Goal: Task Accomplishment & Management: Manage account settings

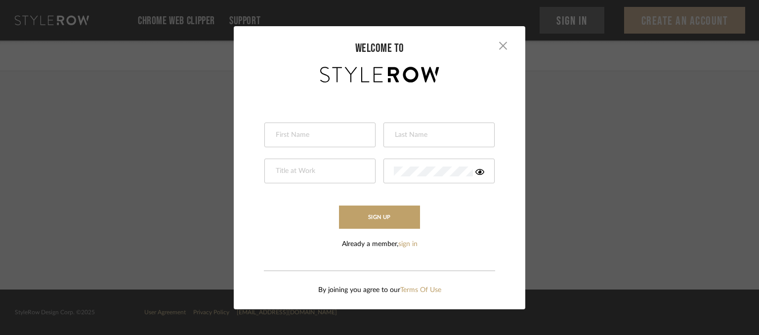
click at [330, 132] on input "text" at bounding box center [319, 136] width 88 height 10
type input "[PERSON_NAME]"
type input "Sumbeling"
type input "Administrative Assistant"
click at [479, 172] on icon at bounding box center [480, 172] width 9 height 8
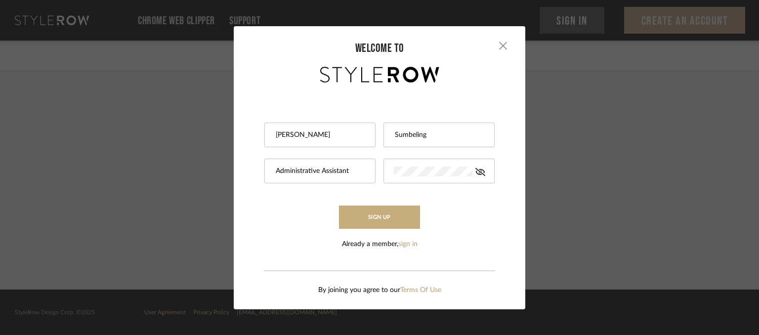
click at [391, 211] on button "Sign Up" at bounding box center [379, 217] width 81 height 23
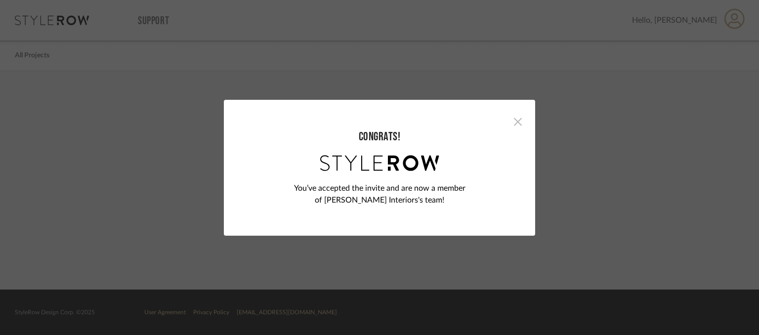
click at [517, 119] on span "button" at bounding box center [518, 122] width 20 height 20
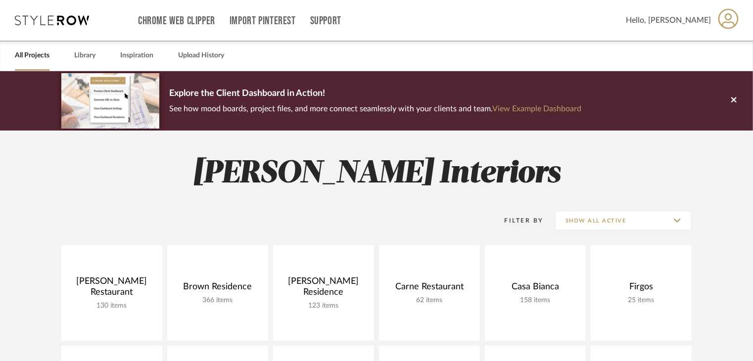
click at [730, 28] on icon at bounding box center [728, 18] width 20 height 20
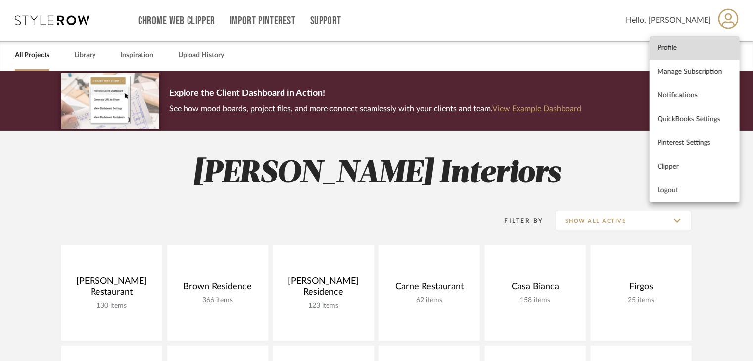
click at [685, 48] on span "Profile" at bounding box center [694, 48] width 74 height 8
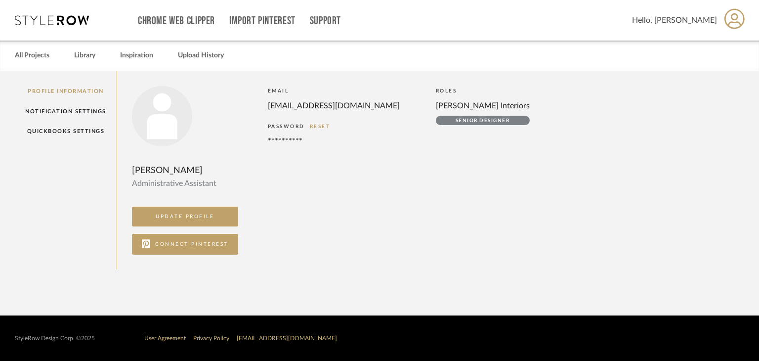
click at [45, 20] on icon at bounding box center [52, 20] width 74 height 10
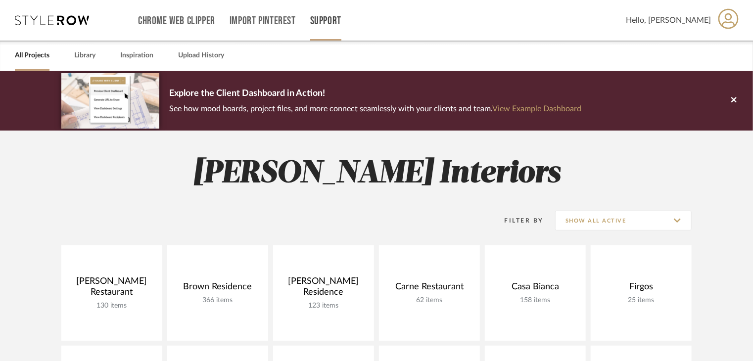
click at [331, 25] on link "Support" at bounding box center [325, 21] width 31 height 8
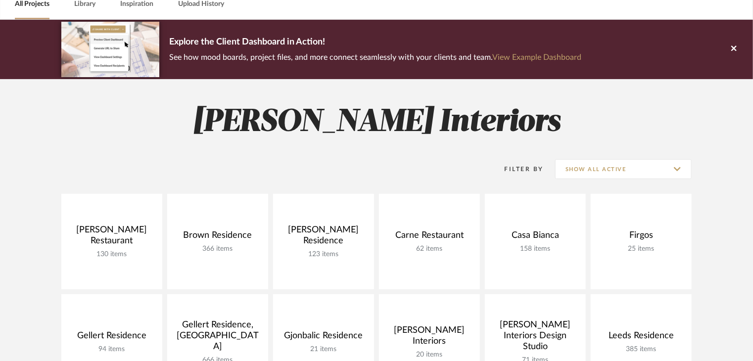
scroll to position [49, 0]
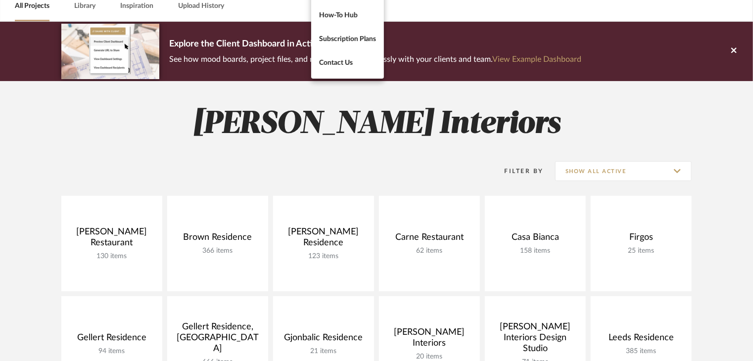
click at [274, 194] on div at bounding box center [376, 180] width 753 height 361
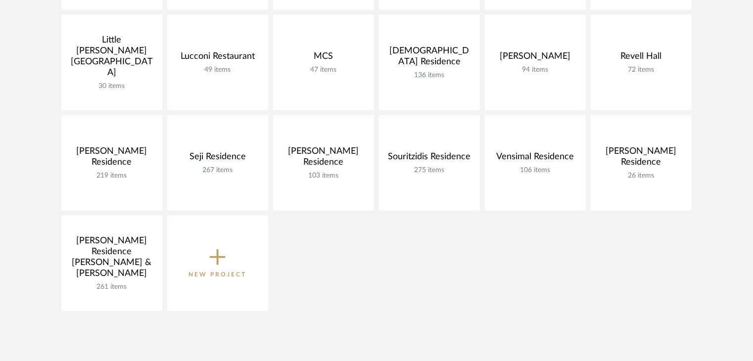
scroll to position [445, 0]
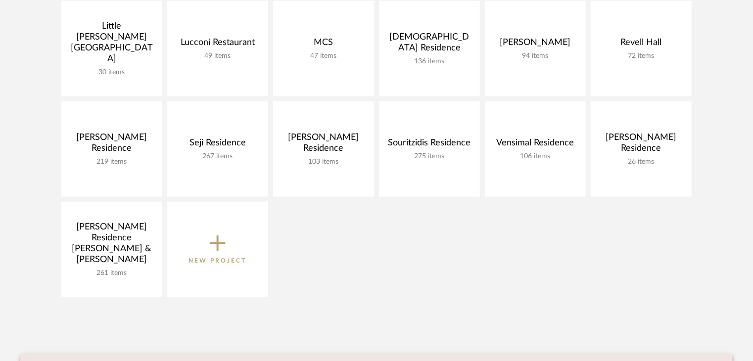
click at [219, 243] on icon at bounding box center [218, 244] width 16 height 16
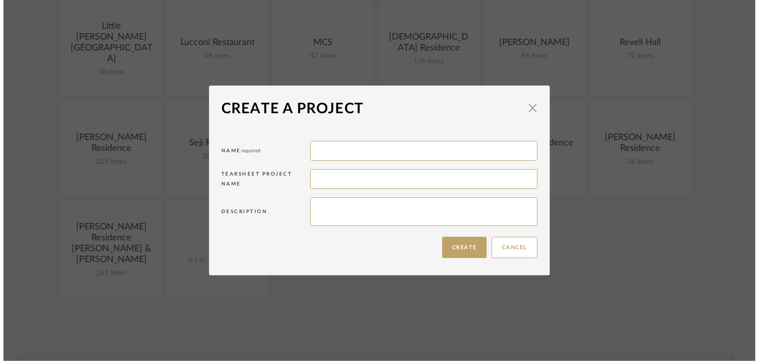
scroll to position [0, 0]
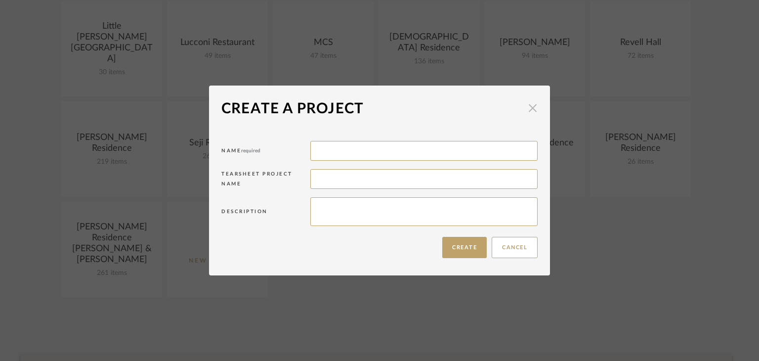
click at [526, 110] on span "button" at bounding box center [533, 108] width 20 height 20
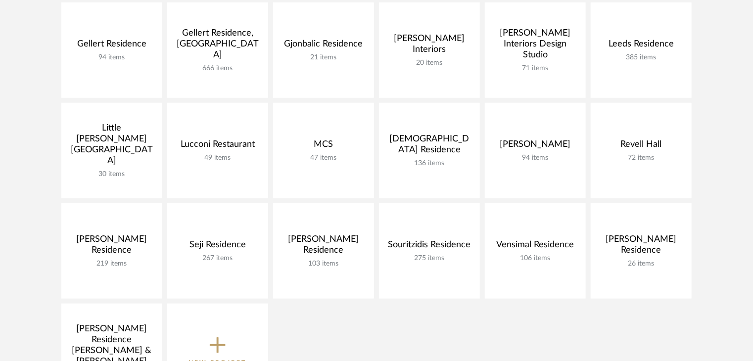
scroll to position [198, 0]
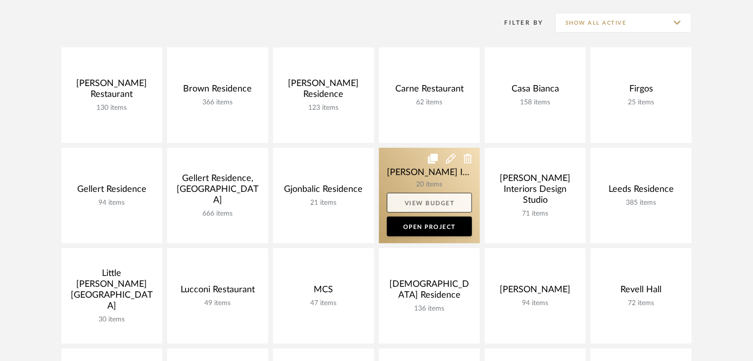
click at [444, 206] on link "View Budget" at bounding box center [429, 203] width 85 height 20
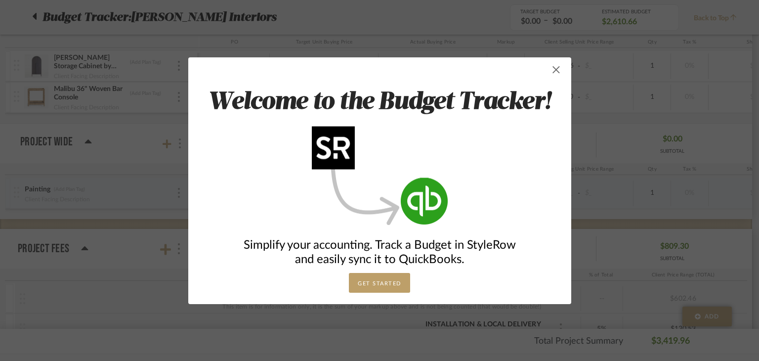
click at [554, 68] on span "button" at bounding box center [557, 70] width 20 height 20
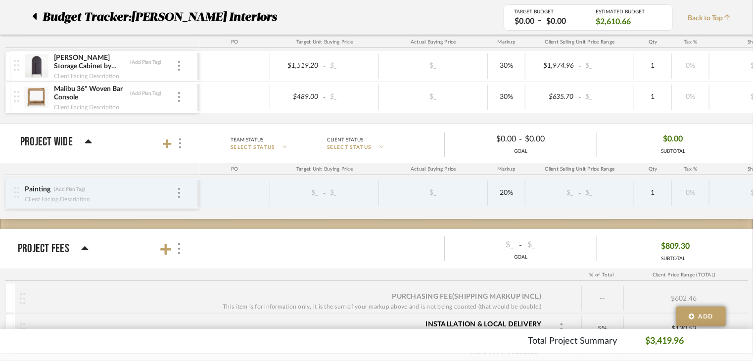
click at [36, 18] on icon at bounding box center [35, 16] width 4 height 7
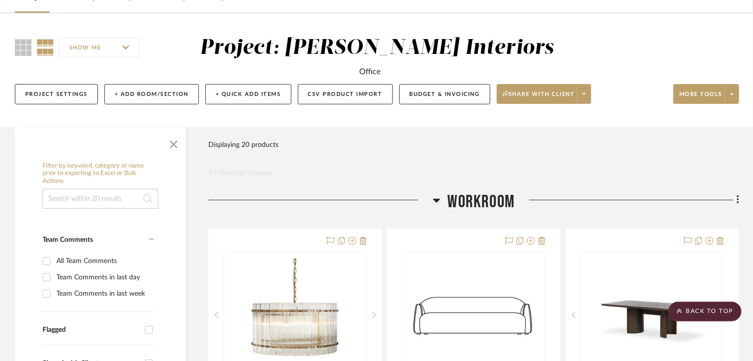
scroll to position [49, 0]
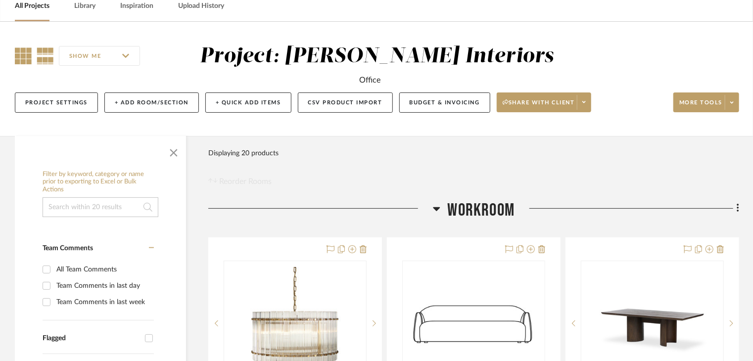
click at [22, 58] on icon at bounding box center [23, 55] width 17 height 17
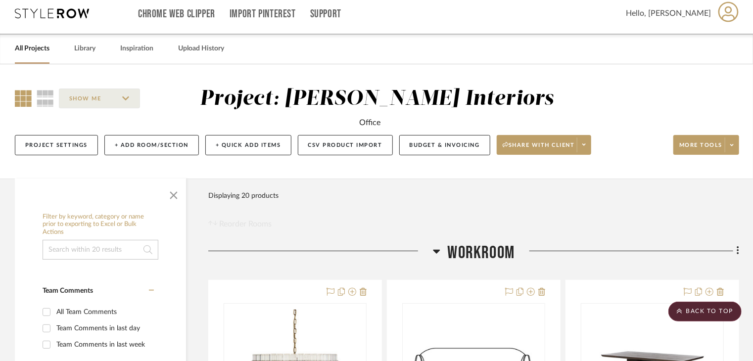
scroll to position [0, 0]
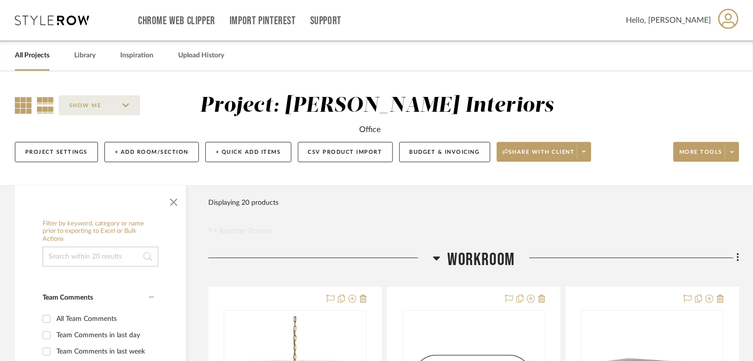
click at [47, 103] on icon at bounding box center [45, 105] width 17 height 17
click at [133, 109] on input "SHOW ME" at bounding box center [99, 105] width 81 height 20
click at [121, 105] on input "SHOW ME" at bounding box center [99, 105] width 81 height 20
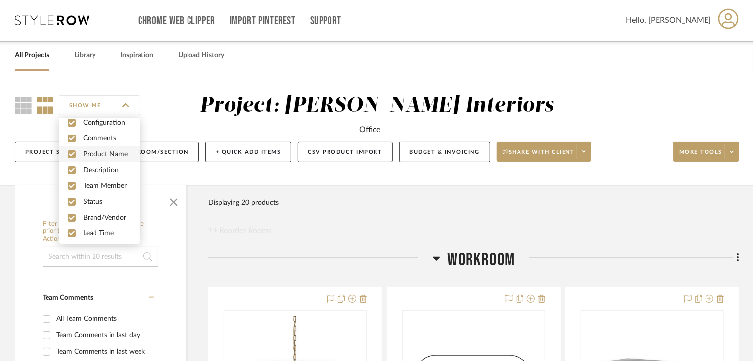
scroll to position [26, 0]
click at [205, 105] on div "Project: Justin Odle Interiors Office" at bounding box center [376, 114] width 363 height 42
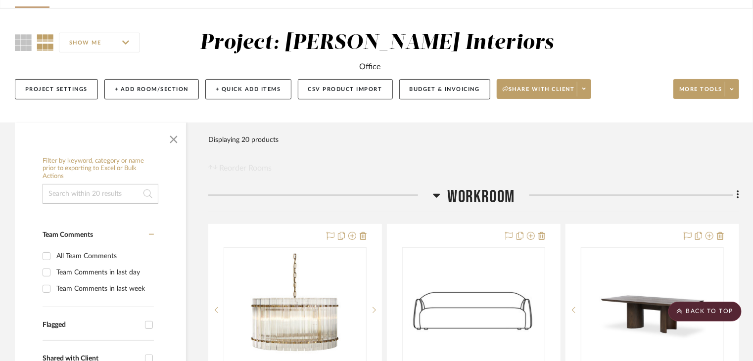
scroll to position [49, 0]
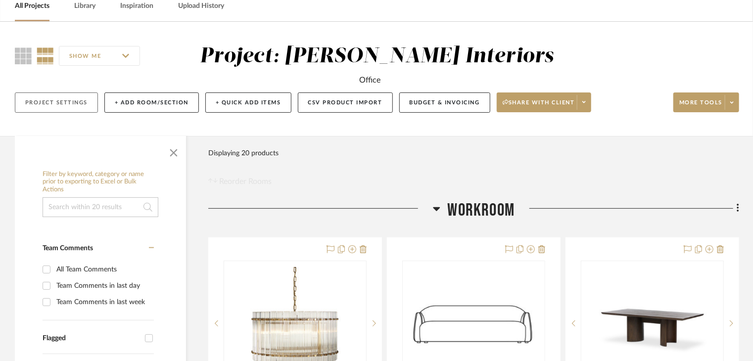
click at [51, 99] on button "Project Settings" at bounding box center [56, 102] width 83 height 20
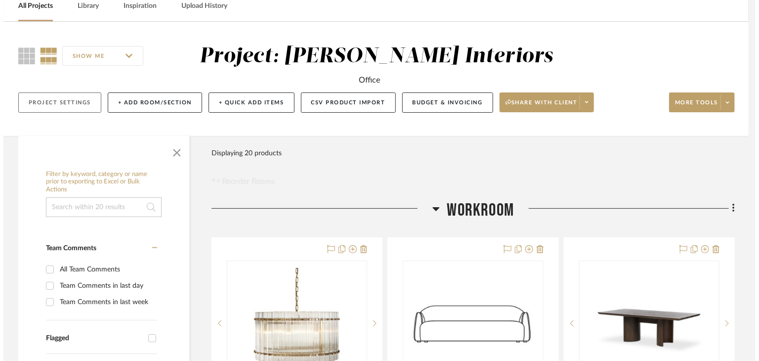
scroll to position [0, 0]
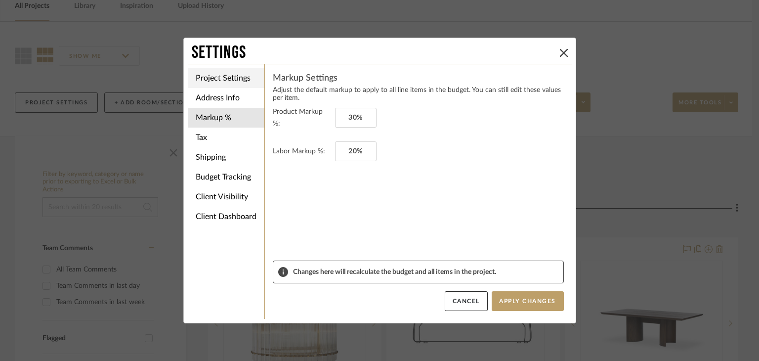
click at [218, 77] on li "Project Settings" at bounding box center [226, 78] width 77 height 20
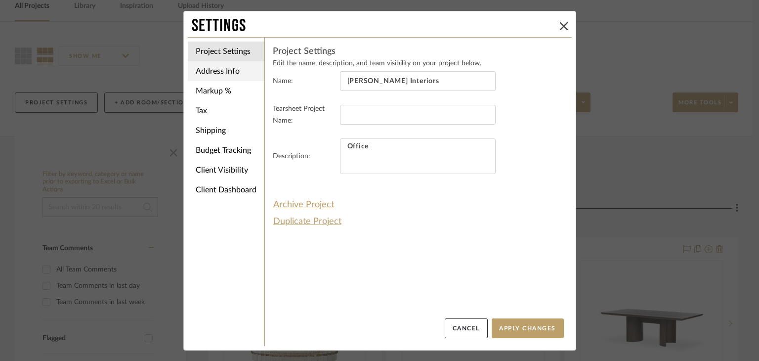
click at [218, 73] on li "Address Info" at bounding box center [226, 71] width 77 height 20
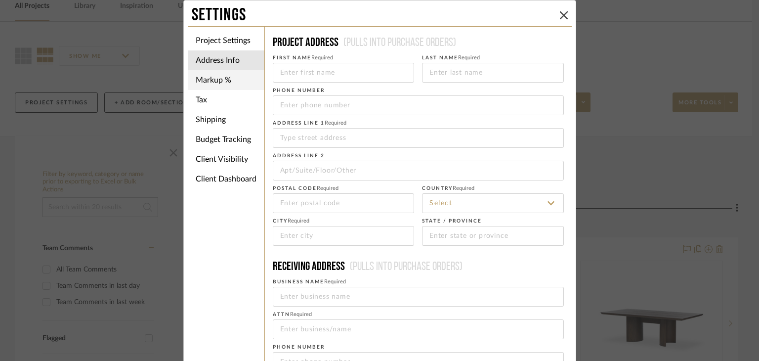
click at [203, 81] on li "Markup %" at bounding box center [226, 80] width 77 height 20
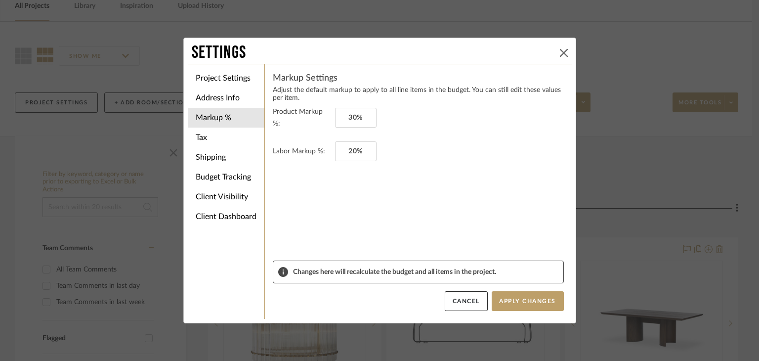
click at [560, 50] on icon at bounding box center [564, 53] width 8 height 8
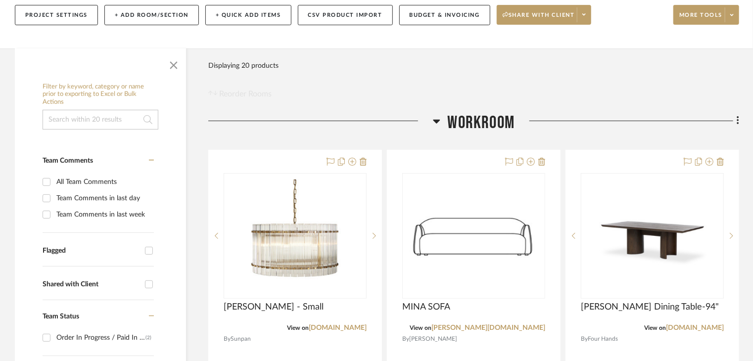
scroll to position [148, 0]
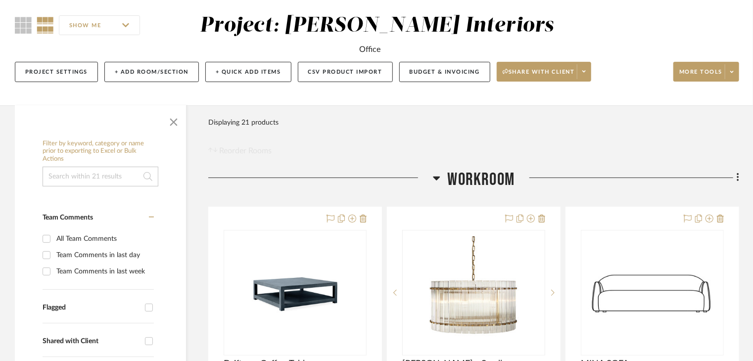
scroll to position [99, 0]
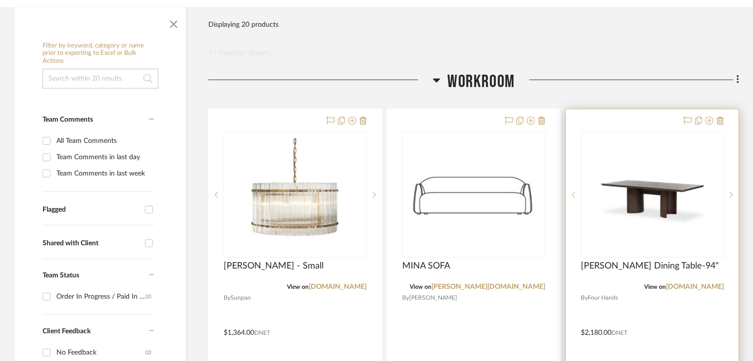
scroll to position [198, 0]
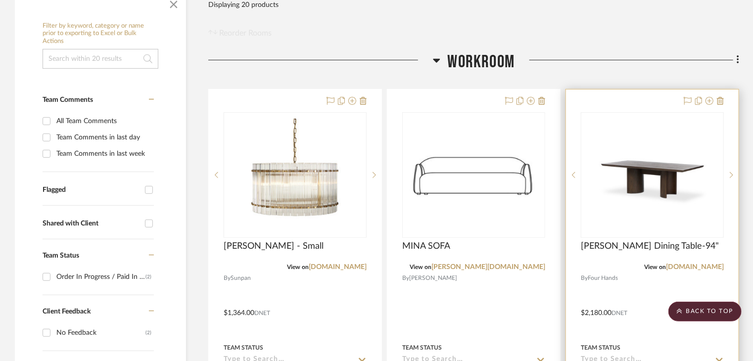
click at [646, 192] on img "0" at bounding box center [652, 175] width 124 height 124
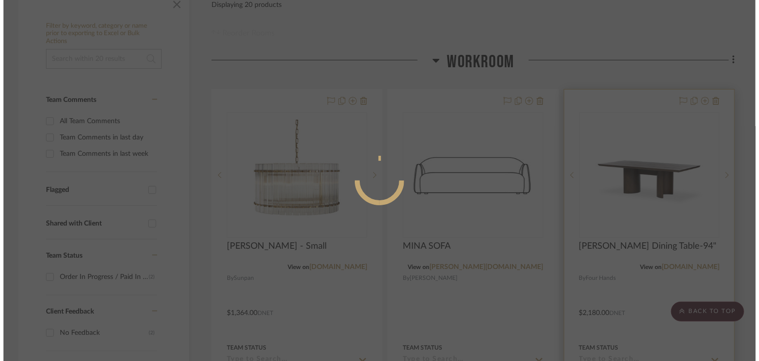
scroll to position [0, 0]
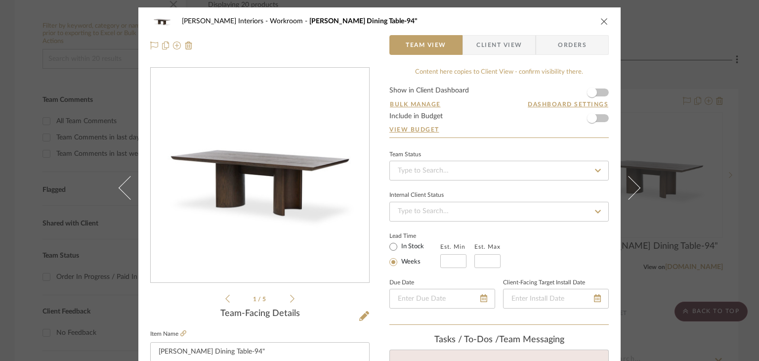
click at [601, 18] on icon "close" at bounding box center [605, 21] width 8 height 8
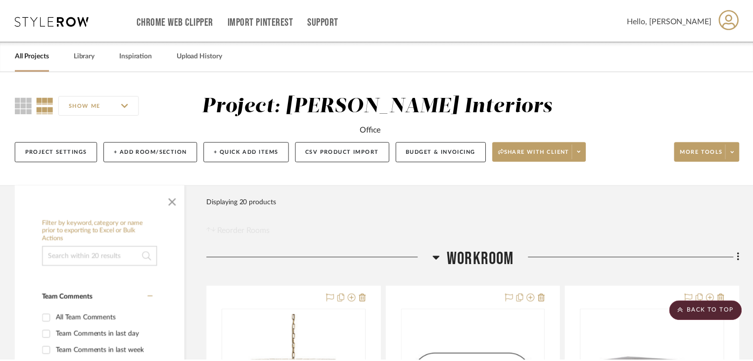
scroll to position [198, 0]
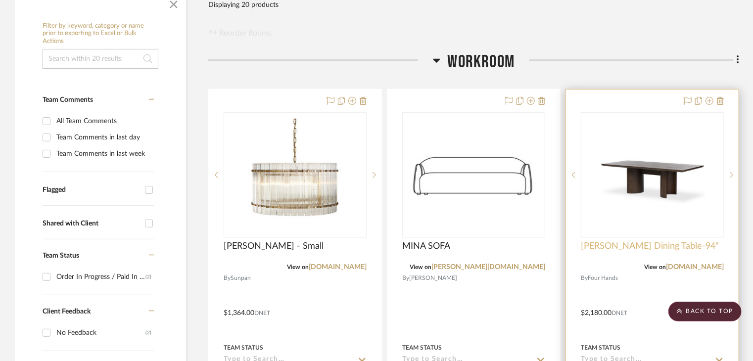
click at [641, 247] on span "[PERSON_NAME] Dining Table-94"" at bounding box center [649, 246] width 138 height 11
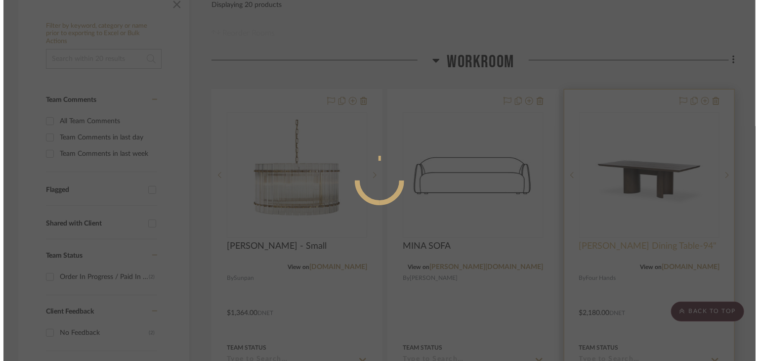
scroll to position [0, 0]
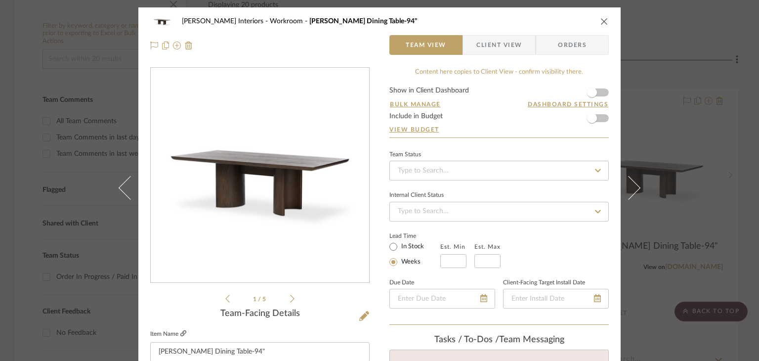
click at [180, 335] on icon at bounding box center [183, 333] width 6 height 6
click at [602, 20] on icon "close" at bounding box center [605, 21] width 8 height 8
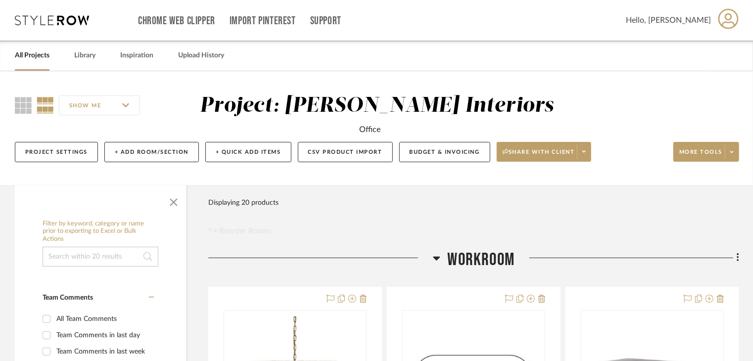
click at [725, 23] on icon at bounding box center [728, 18] width 20 height 21
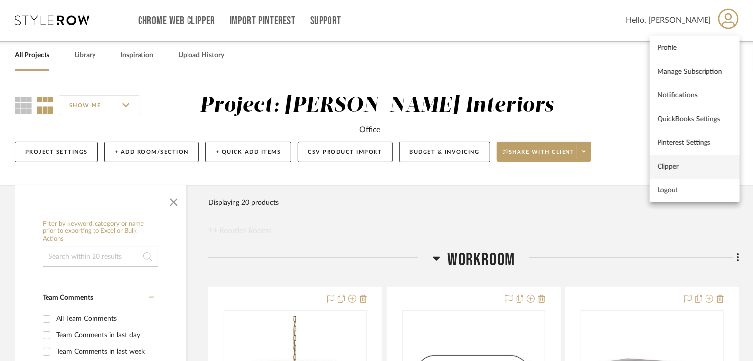
click at [661, 167] on span "Clipper" at bounding box center [694, 166] width 74 height 8
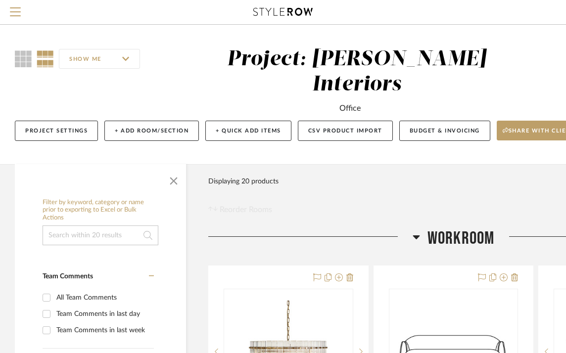
click at [512, 38] on div "SHOW ME Project: Justin Odle Interiors Office Project Settings + Add Room/Secti…" at bounding box center [356, 94] width 712 height 139
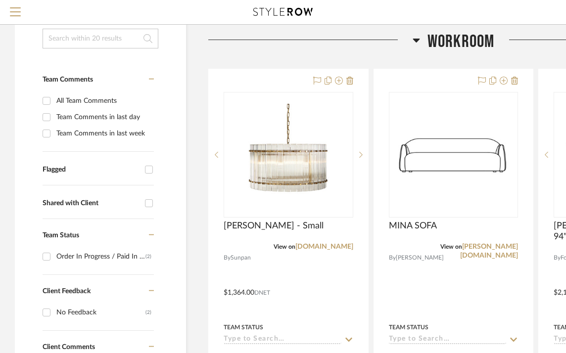
scroll to position [198, 0]
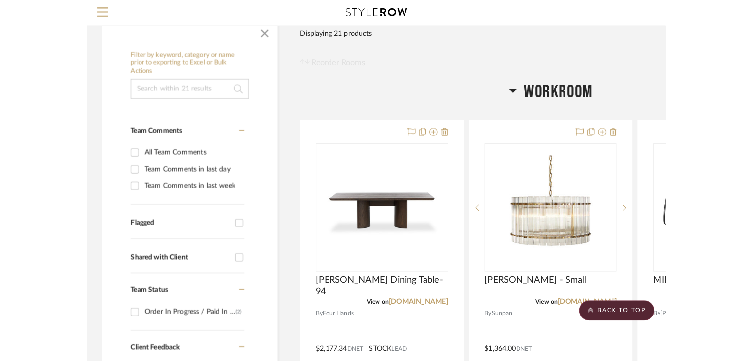
scroll to position [198, 0]
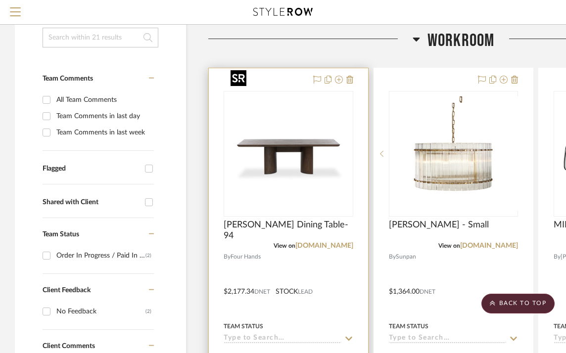
click at [291, 114] on div at bounding box center [288, 154] width 130 height 126
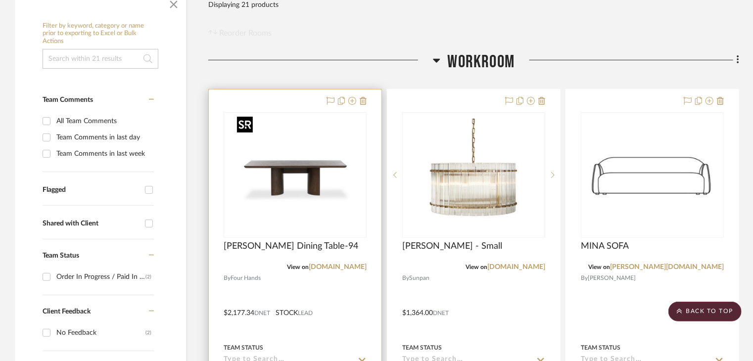
click at [301, 206] on img "0" at bounding box center [295, 175] width 124 height 124
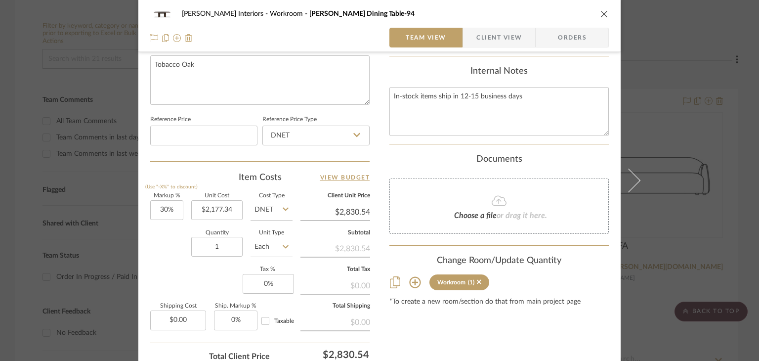
scroll to position [494, 0]
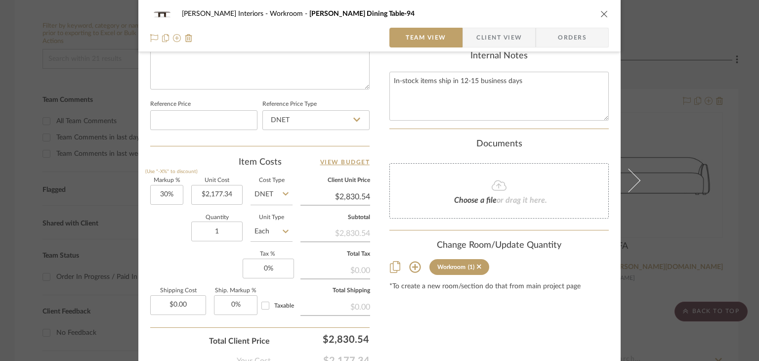
click at [572, 11] on icon "close" at bounding box center [605, 14] width 8 height 8
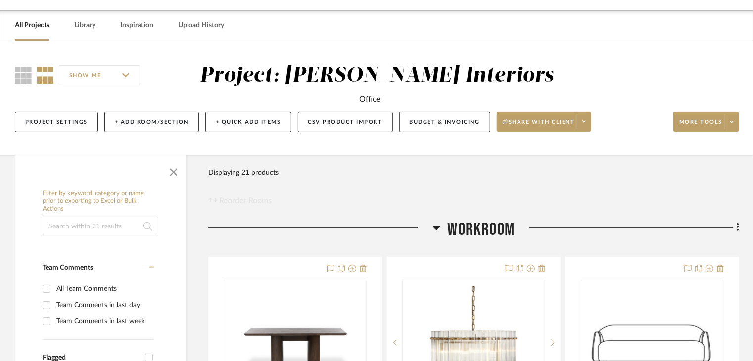
scroll to position [0, 0]
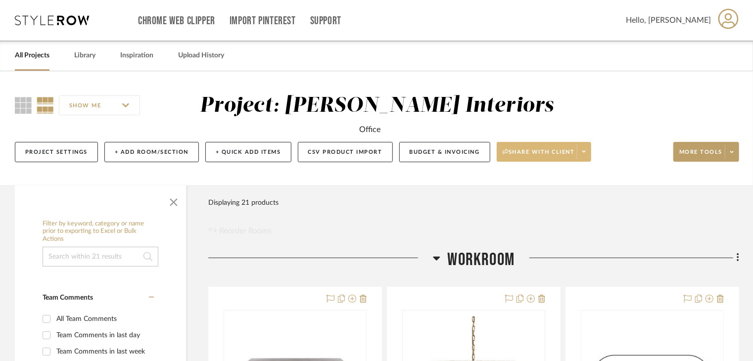
click at [572, 152] on icon at bounding box center [583, 152] width 3 height 2
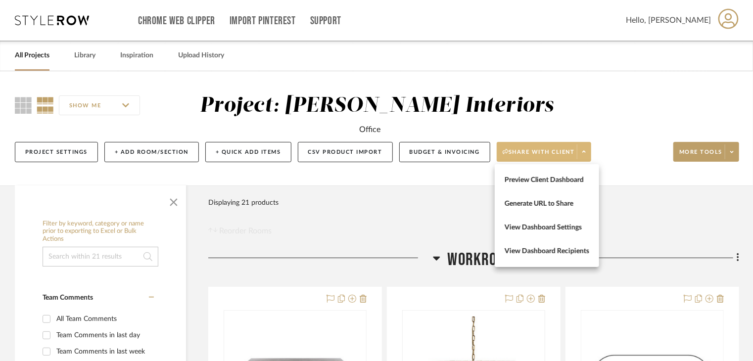
click at [421, 148] on div at bounding box center [376, 180] width 753 height 361
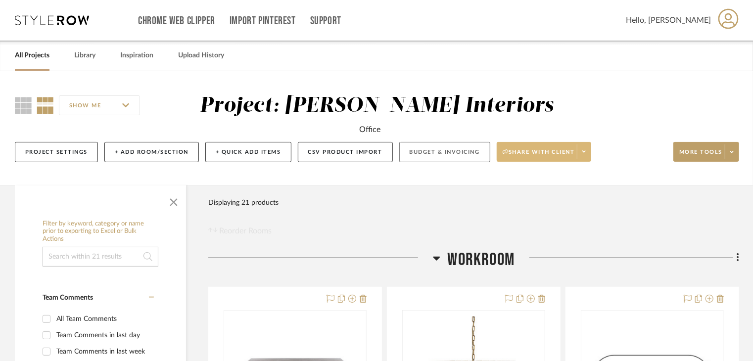
click at [444, 157] on button "Budget & Invoicing" at bounding box center [444, 152] width 91 height 20
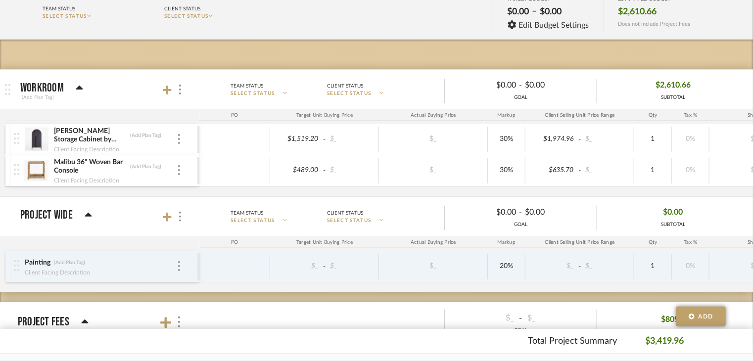
scroll to position [148, 0]
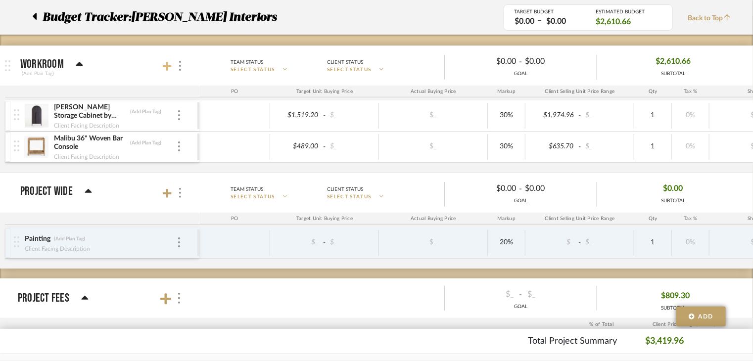
click at [163, 67] on icon at bounding box center [167, 66] width 9 height 10
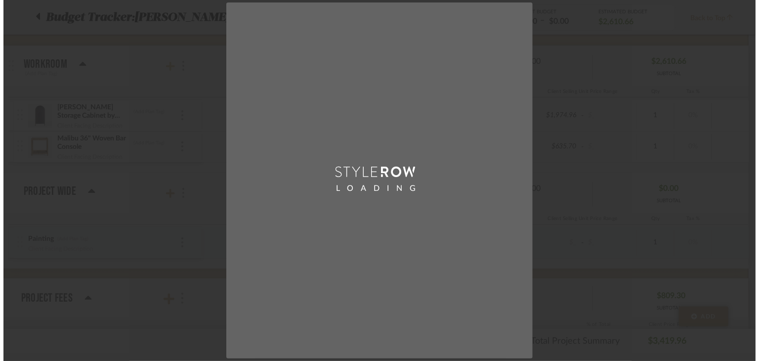
scroll to position [0, 0]
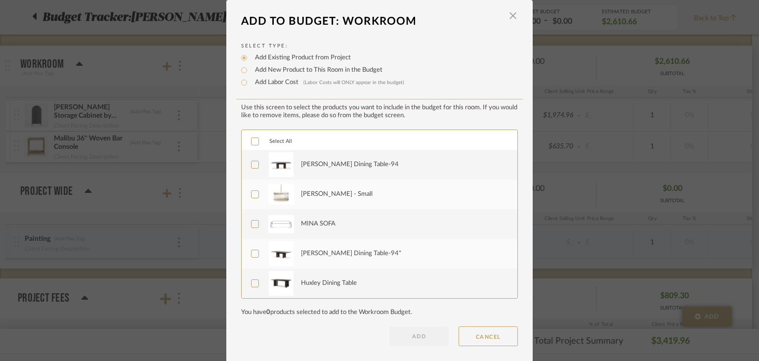
click at [252, 163] on icon at bounding box center [255, 164] width 7 height 7
click at [426, 327] on button "ADD" at bounding box center [419, 336] width 59 height 20
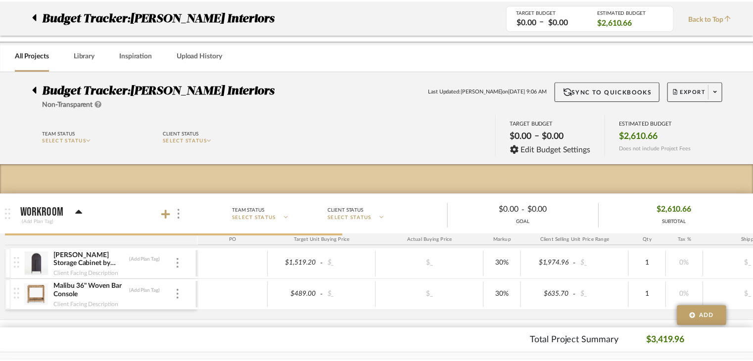
scroll to position [148, 0]
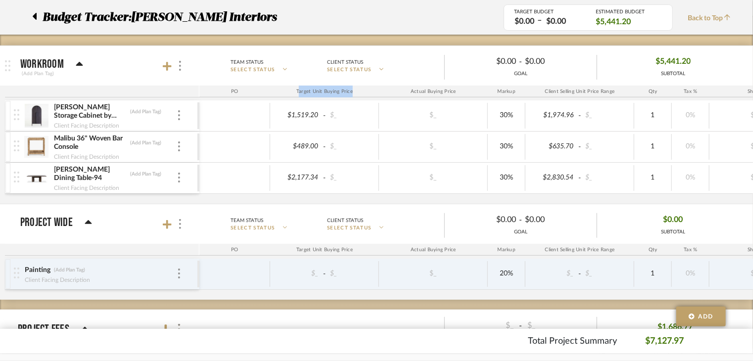
drag, startPoint x: 298, startPoint y: 90, endPoint x: 362, endPoint y: 88, distance: 63.8
click at [362, 88] on div "Target Unit Buying Price" at bounding box center [324, 92] width 109 height 12
click at [563, 178] on input "2830.54" at bounding box center [552, 178] width 48 height 14
type input "3299"
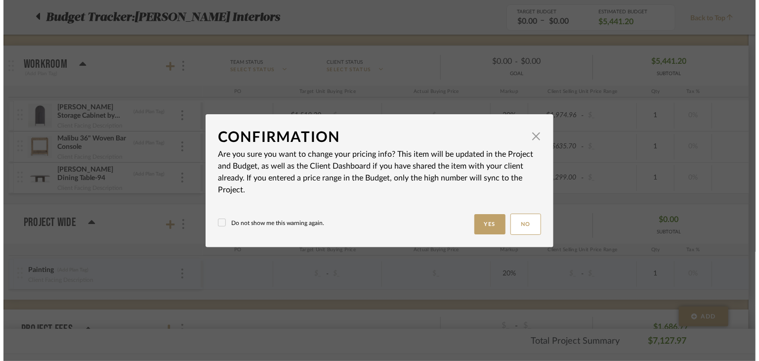
scroll to position [0, 0]
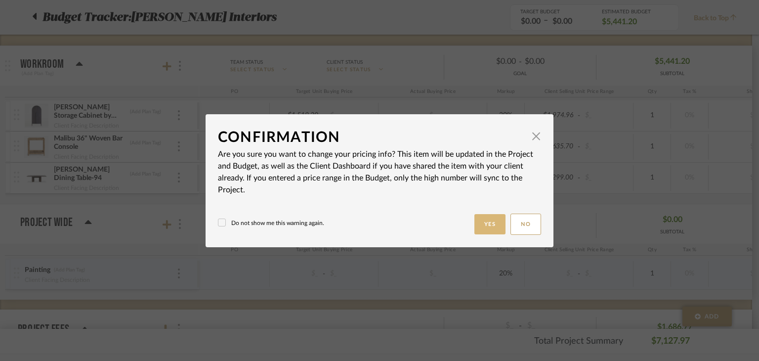
click at [486, 225] on button "Yes" at bounding box center [491, 224] width 32 height 20
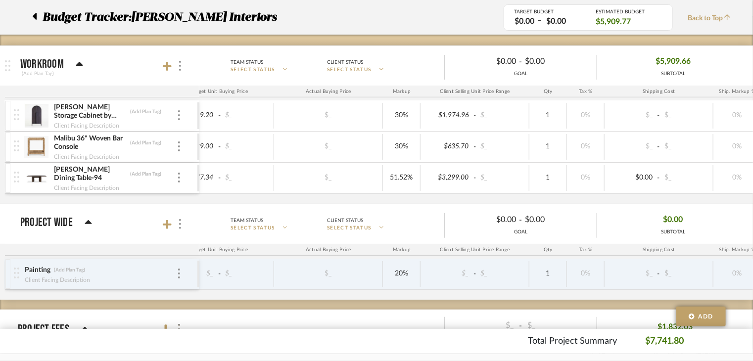
scroll to position [0, 13]
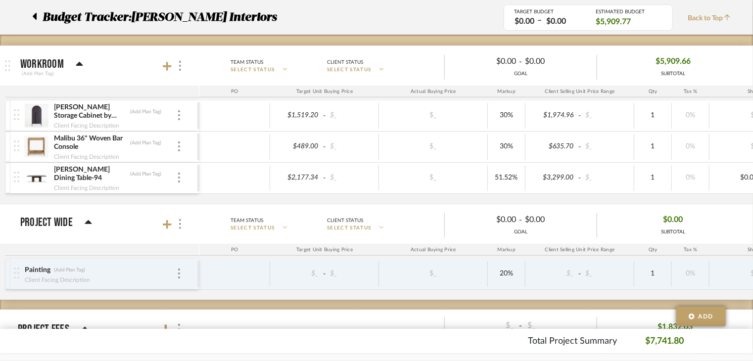
click at [35, 16] on icon at bounding box center [35, 16] width 4 height 7
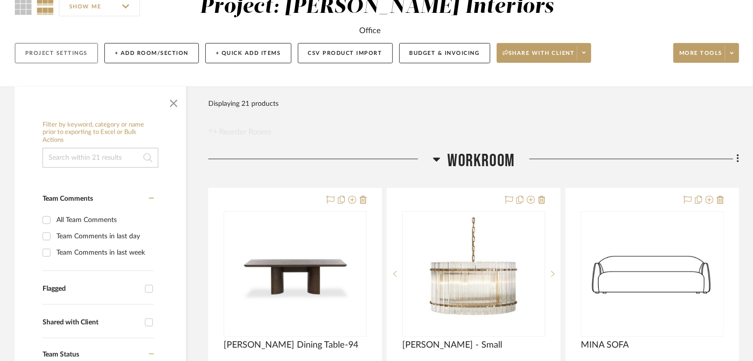
click at [44, 54] on button "Project Settings" at bounding box center [56, 53] width 83 height 20
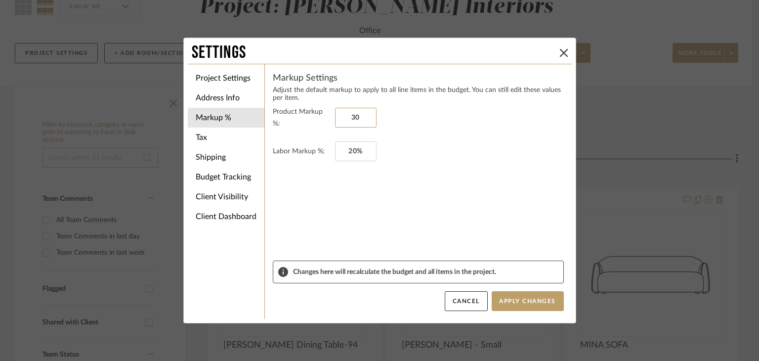
type input "3"
click at [457, 97] on p "Adjust the default markup to apply to all line items in the budget. You can sti…" at bounding box center [418, 94] width 291 height 16
click at [508, 306] on button "Apply Changes" at bounding box center [528, 301] width 72 height 20
drag, startPoint x: 523, startPoint y: 273, endPoint x: 330, endPoint y: 273, distance: 193.3
click at [330, 273] on span "Changes here will recalculate the budget and all items in the project." at bounding box center [426, 272] width 266 height 8
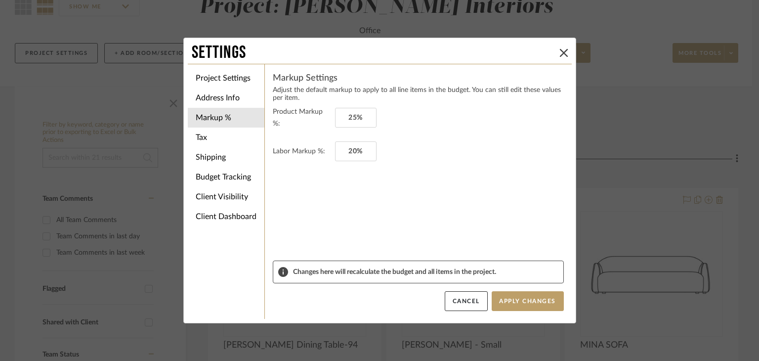
click at [329, 279] on div "Changes here will recalculate the budget and all items in the project." at bounding box center [418, 272] width 291 height 23
type input "25%"
click at [560, 53] on icon at bounding box center [564, 53] width 8 height 8
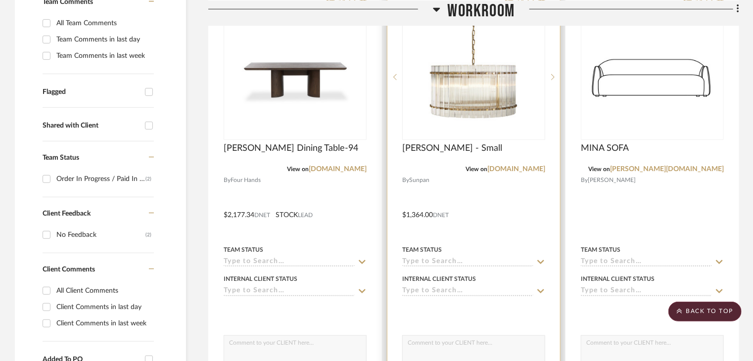
scroll to position [297, 0]
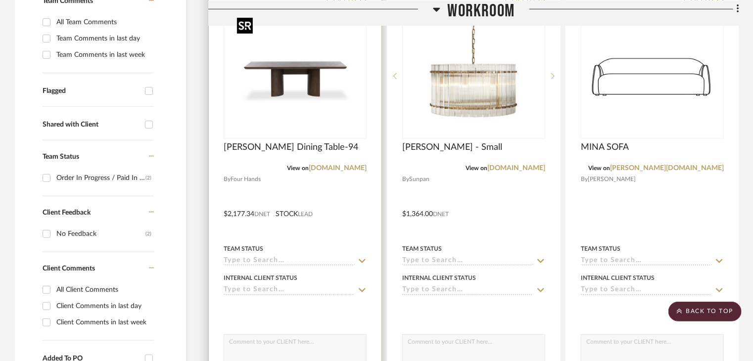
click at [283, 118] on img "0" at bounding box center [295, 76] width 124 height 124
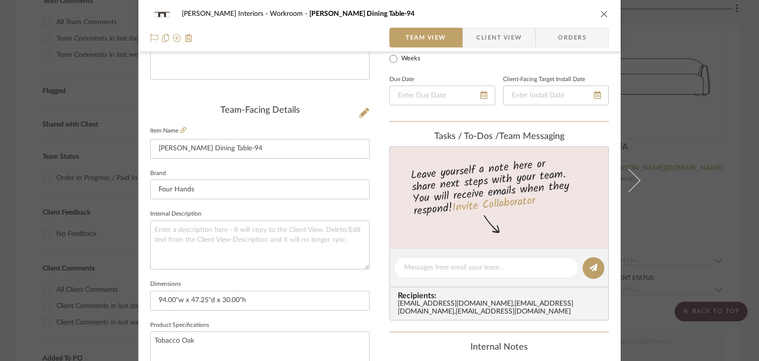
scroll to position [198, 0]
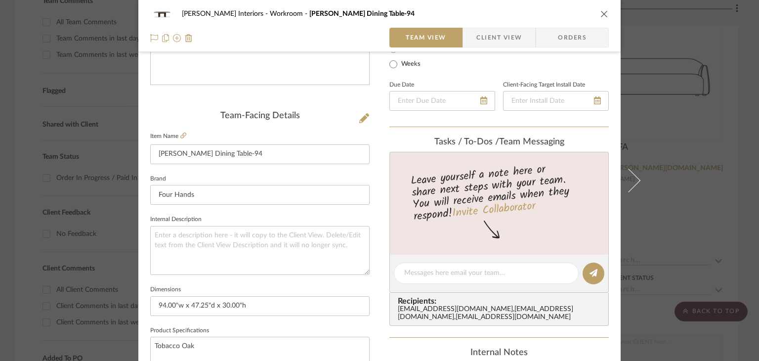
type input "$2,721.68"
click at [572, 16] on icon "close" at bounding box center [605, 14] width 8 height 8
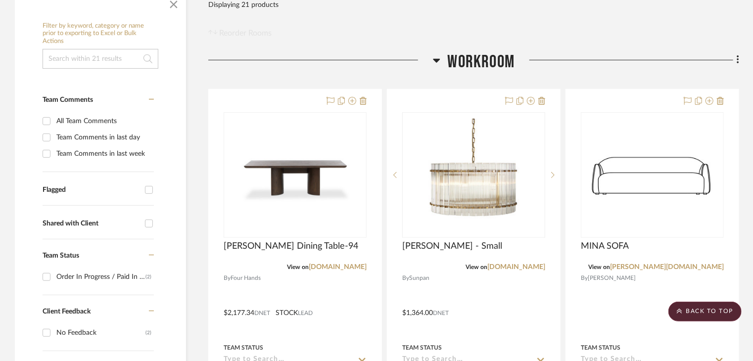
click at [433, 62] on icon at bounding box center [436, 60] width 7 height 12
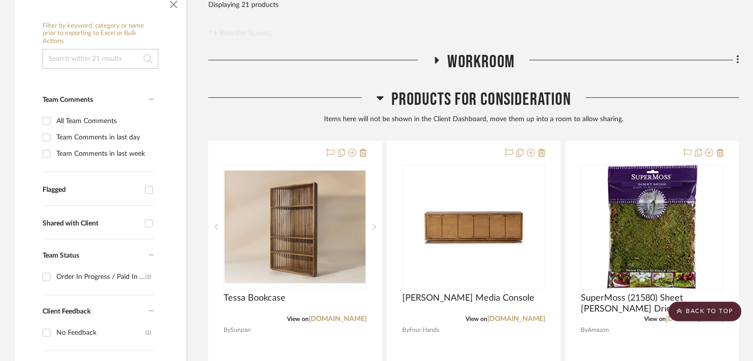
click at [435, 63] on icon at bounding box center [436, 59] width 12 height 7
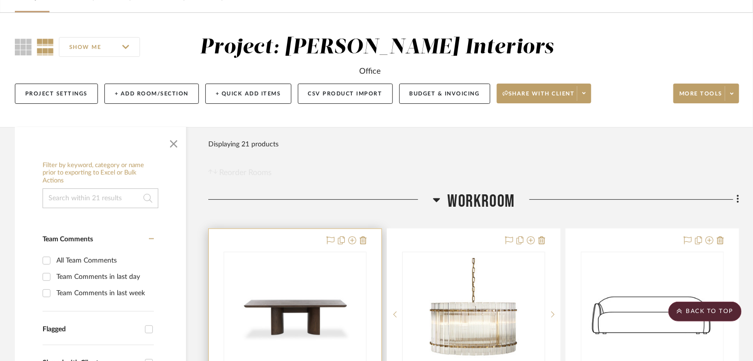
scroll to position [0, 0]
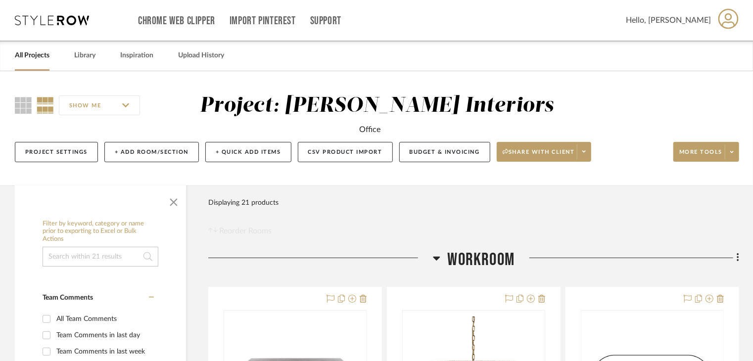
click at [32, 22] on icon at bounding box center [52, 20] width 74 height 10
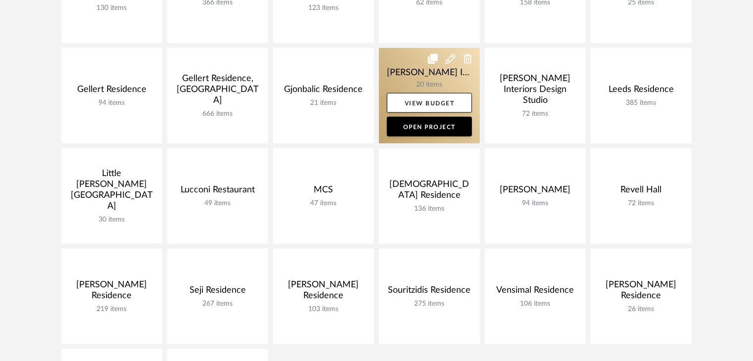
scroll to position [297, 0]
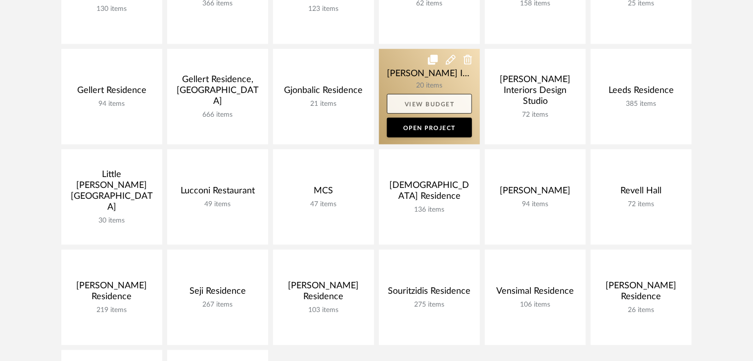
click at [424, 107] on link "View Budget" at bounding box center [429, 104] width 85 height 20
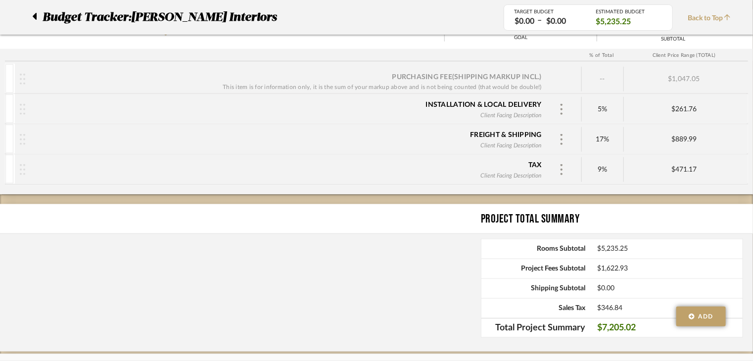
scroll to position [396, 0]
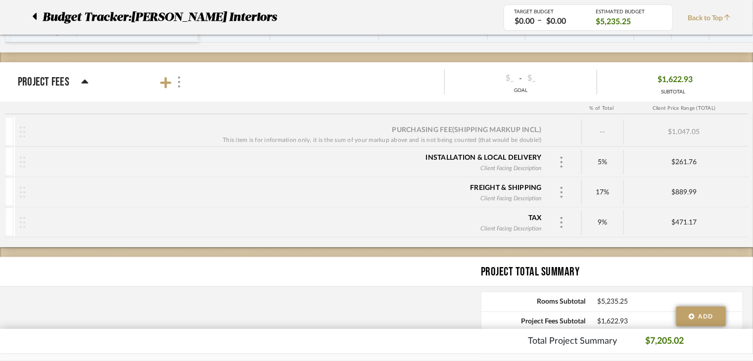
click at [79, 80] on div "Project Fees" at bounding box center [53, 82] width 71 height 18
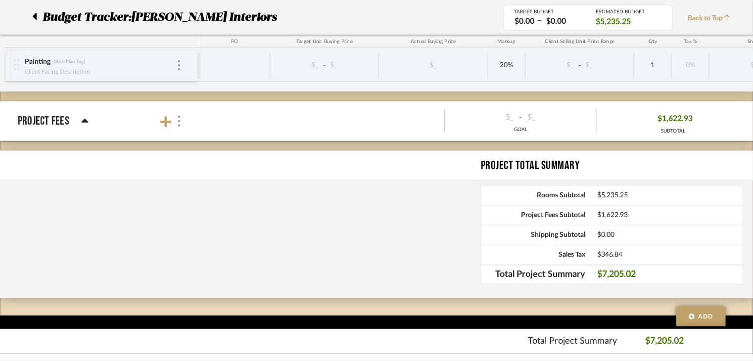
scroll to position [356, 0]
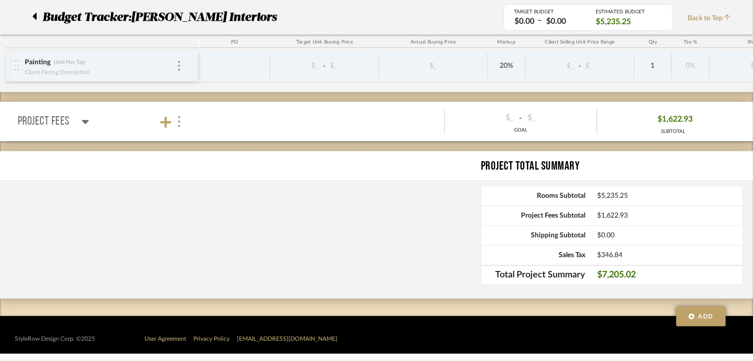
click at [272, 96] on div "Workroom (Add Plan Tag) Team Status SELECT STATUS Client Status SELECT STATUS $…" at bounding box center [376, 62] width 753 height 508
click at [83, 120] on icon at bounding box center [85, 122] width 7 height 4
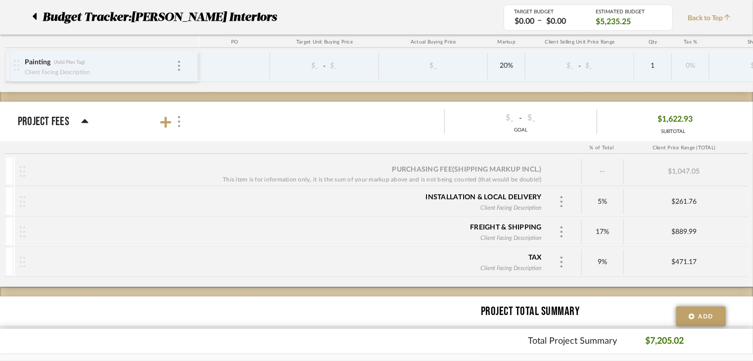
click at [43, 125] on p "Project Fees" at bounding box center [43, 122] width 51 height 18
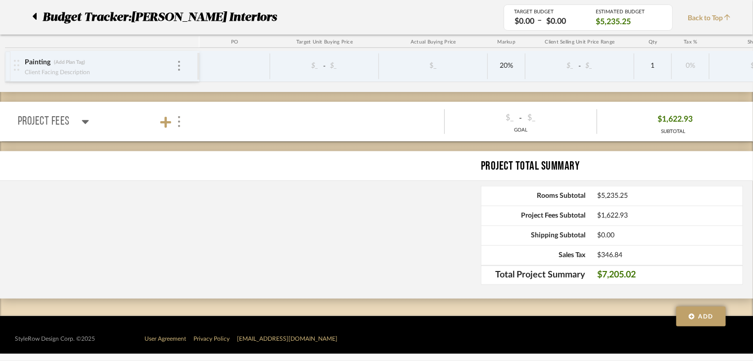
click at [89, 126] on mat-panel-title "Project Fees" at bounding box center [105, 122] width 174 height 32
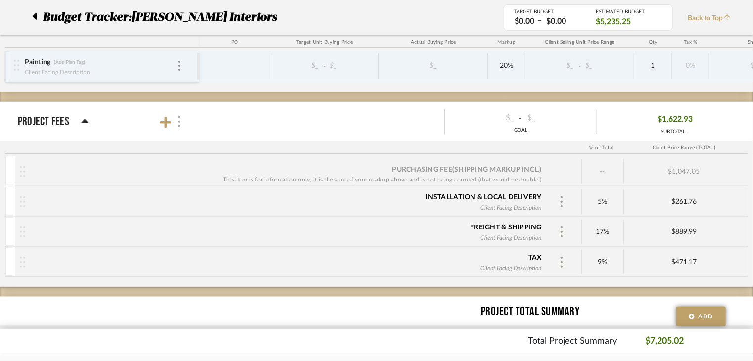
click at [178, 122] on img at bounding box center [179, 121] width 5 height 11
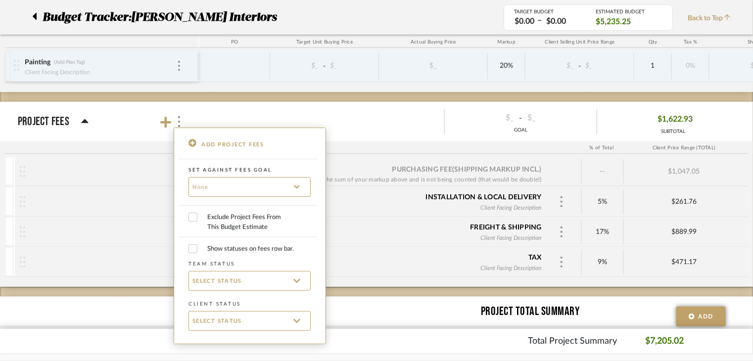
click at [167, 124] on div at bounding box center [376, 180] width 753 height 361
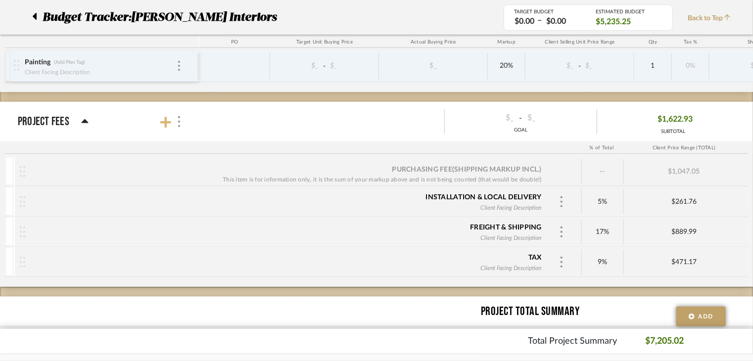
click at [169, 119] on icon at bounding box center [165, 122] width 11 height 12
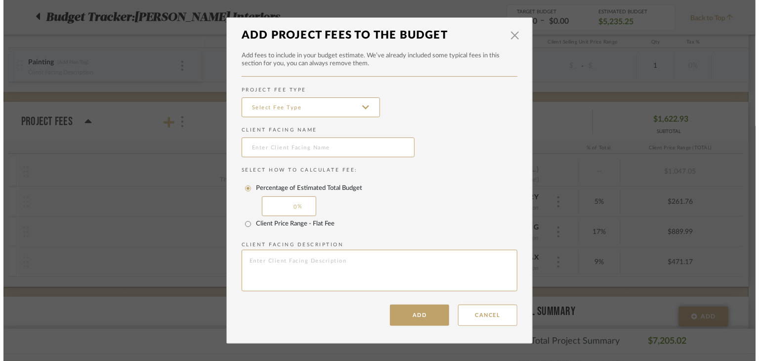
scroll to position [0, 0]
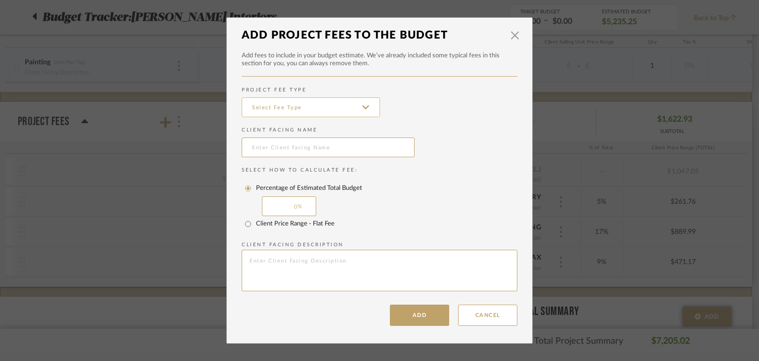
click at [360, 105] on input at bounding box center [311, 107] width 138 height 20
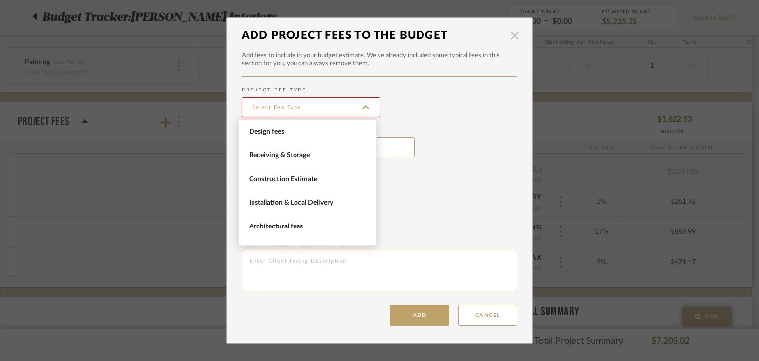
click at [513, 35] on span "button" at bounding box center [515, 35] width 20 height 20
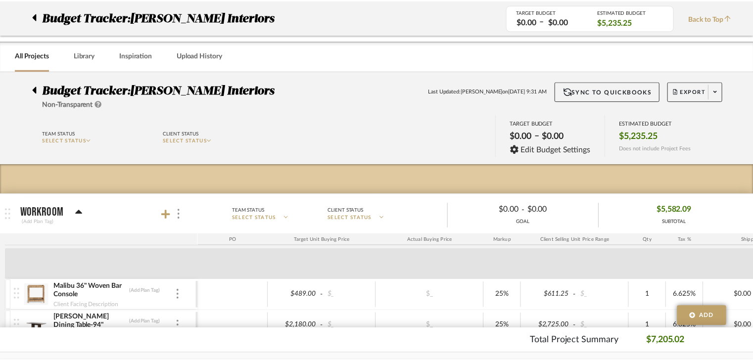
scroll to position [356, 0]
